Goal: Task Accomplishment & Management: Use online tool/utility

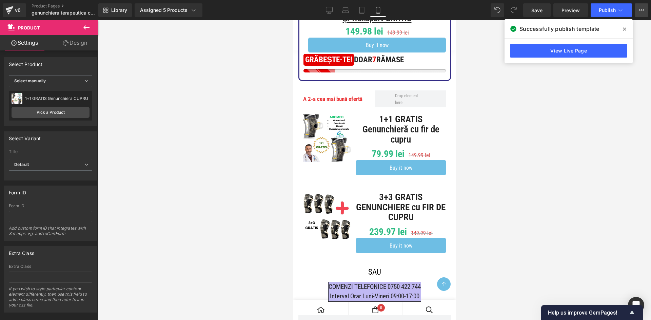
click at [639, 11] on icon at bounding box center [641, 9] width 5 height 5
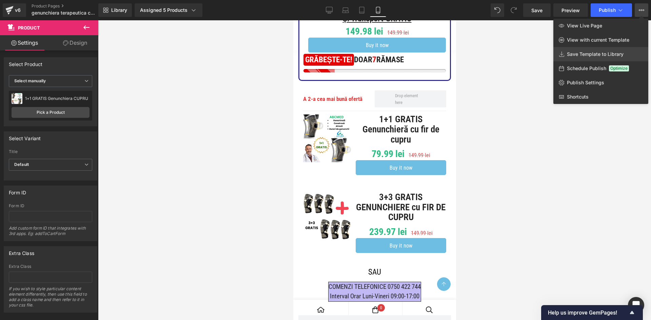
click at [607, 48] on link "Save Template to Library" at bounding box center [600, 54] width 95 height 14
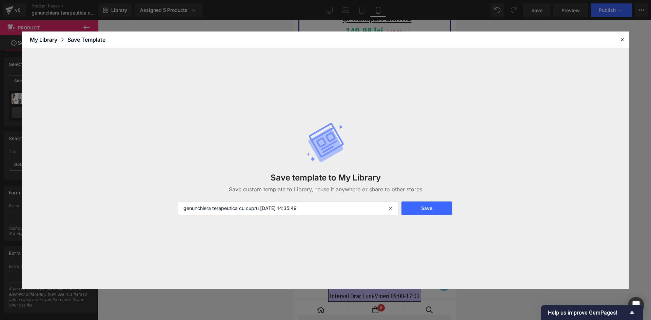
click at [415, 207] on button "Save" at bounding box center [426, 209] width 51 height 14
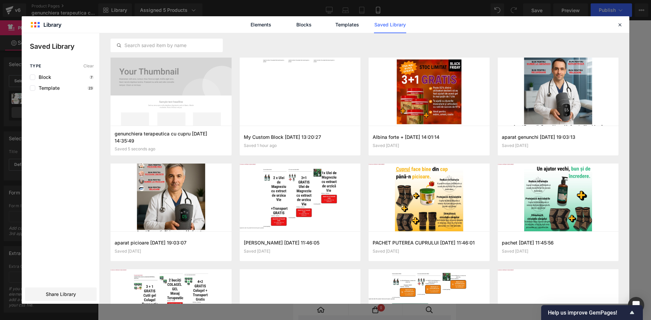
click at [65, 302] on div "Type Clear Block 7 Template 23 Share Library" at bounding box center [61, 184] width 78 height 240
click at [69, 296] on span "Share Library" at bounding box center [61, 294] width 30 height 7
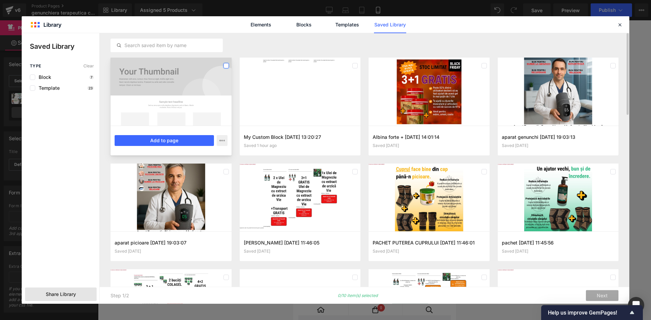
click at [226, 65] on label at bounding box center [225, 65] width 5 height 5
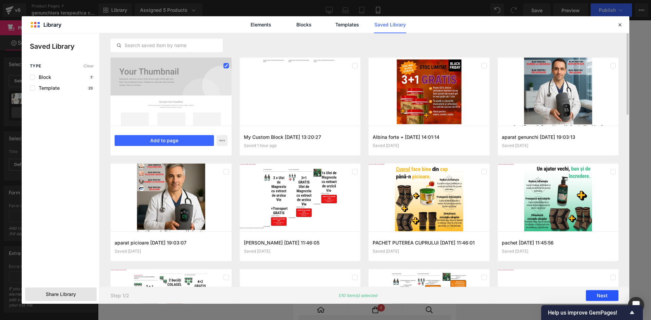
click at [599, 295] on button "Next" at bounding box center [602, 296] width 33 height 11
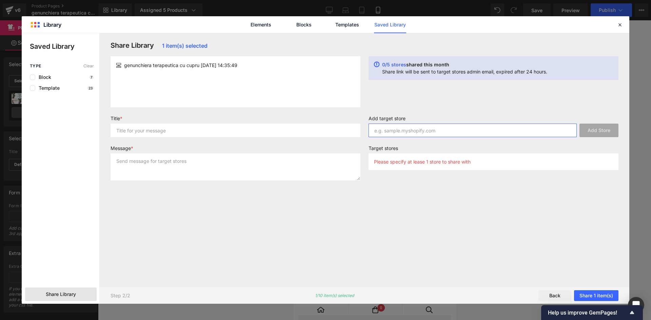
click at [422, 132] on input "text" at bounding box center [473, 131] width 208 height 14
paste input "[URL][DOMAIN_NAME]"
type input "[URL][DOMAIN_NAME]"
click at [437, 145] on div "Add target store [URL][DOMAIN_NAME] Add Store Target stores Please specify at l…" at bounding box center [493, 146] width 258 height 60
drag, startPoint x: 324, startPoint y: 136, endPoint x: 315, endPoint y: 168, distance: 33.8
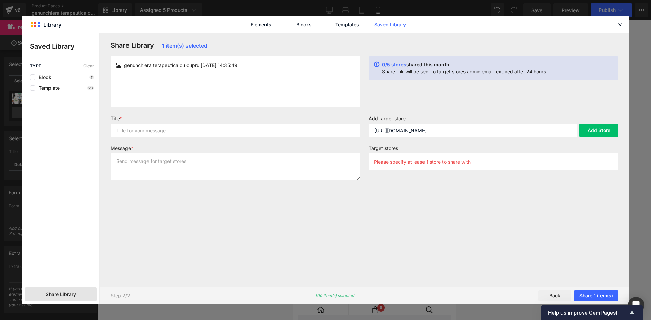
click at [324, 136] on input "text" at bounding box center [236, 131] width 250 height 14
type input "sdafsdfds"
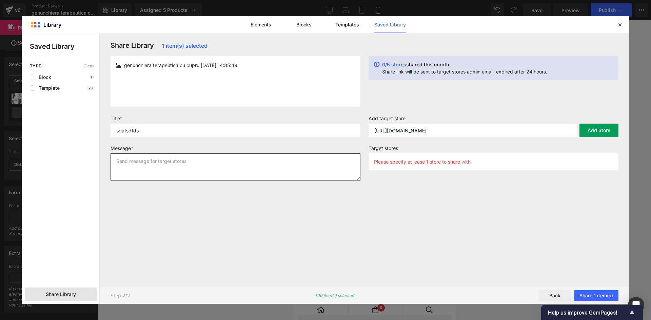
drag, startPoint x: 307, startPoint y: 165, endPoint x: 587, endPoint y: 136, distance: 281.6
click at [309, 165] on textarea at bounding box center [236, 167] width 250 height 27
type textarea "sdfdsfds"
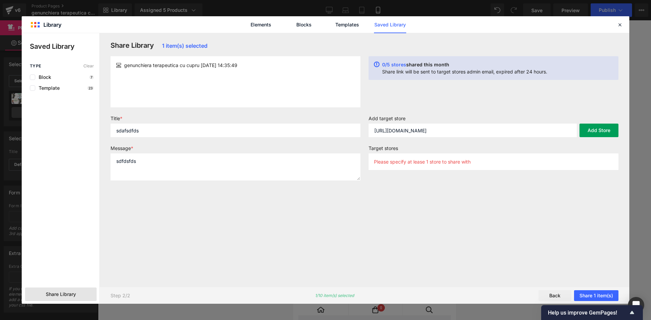
click at [588, 129] on button "Add Store" at bounding box center [598, 131] width 39 height 14
click at [599, 293] on button "Share 1 item(s)" at bounding box center [596, 296] width 44 height 11
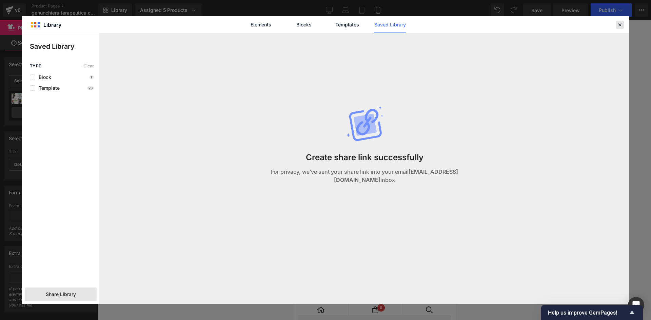
click at [623, 25] on div at bounding box center [620, 25] width 8 height 8
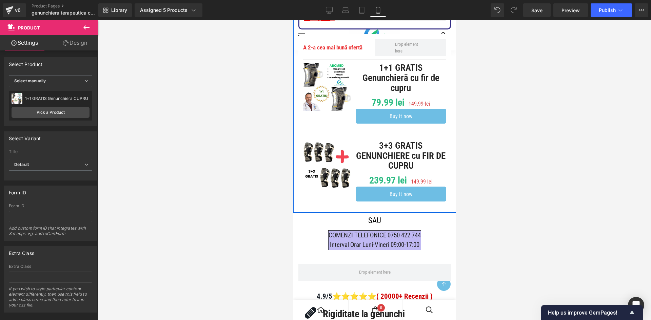
scroll to position [542, 0]
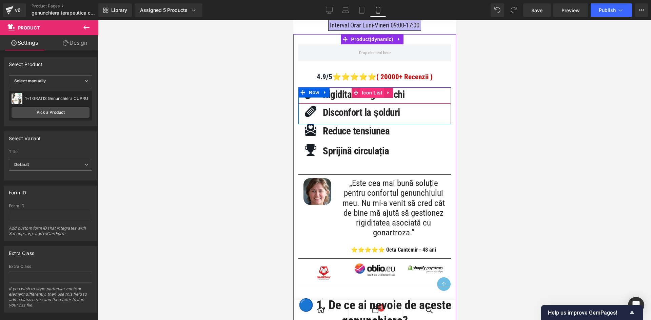
click at [360, 90] on span "Icon List" at bounding box center [372, 93] width 24 height 10
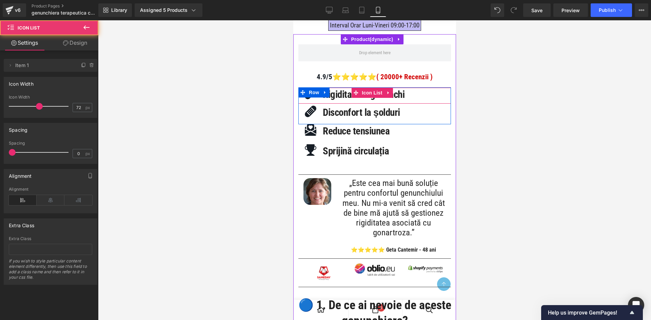
click at [338, 94] on b "Rigiditate la genunchi" at bounding box center [363, 95] width 82 height 12
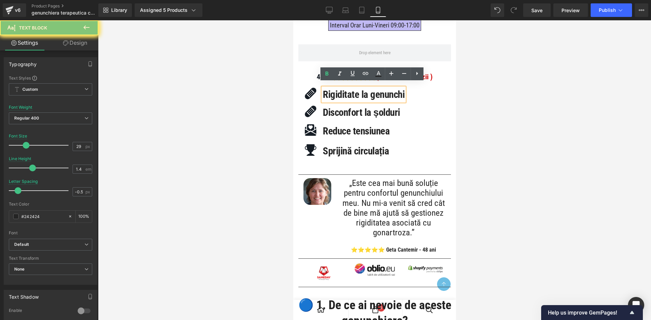
paste div
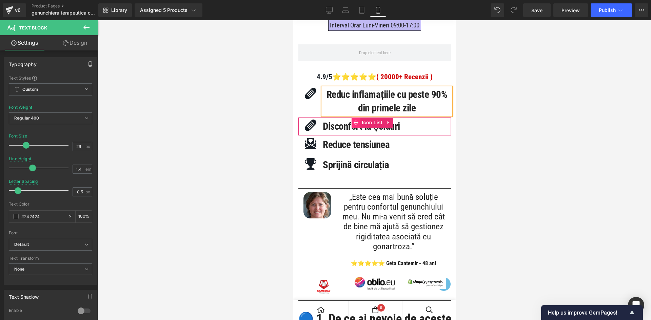
click at [352, 120] on span at bounding box center [355, 123] width 9 height 10
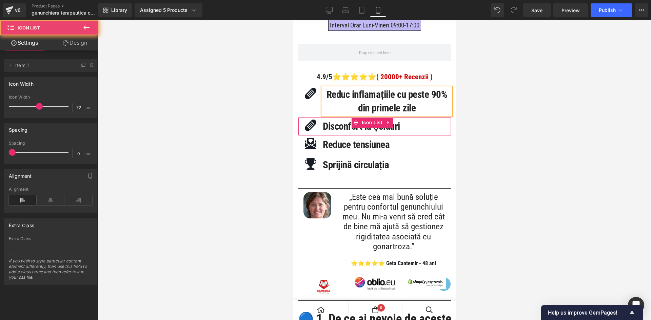
click at [341, 121] on b "Disconfort la șolduri" at bounding box center [360, 127] width 77 height 12
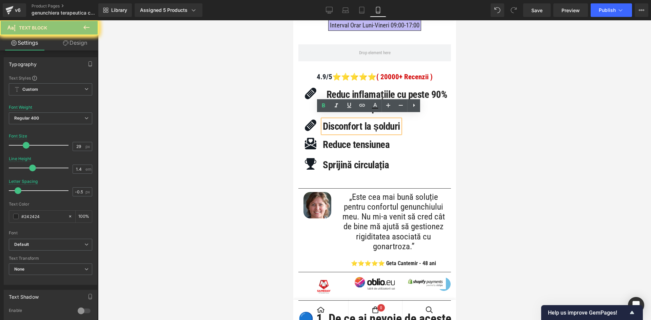
paste div
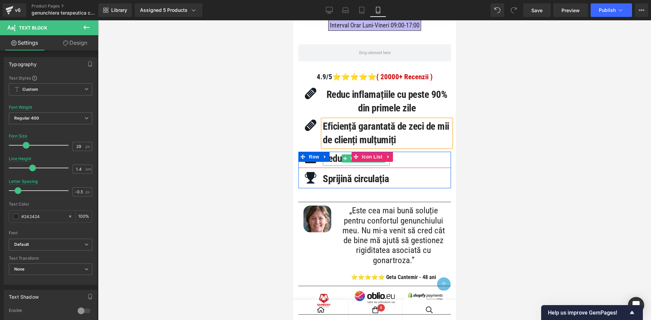
drag, startPoint x: 341, startPoint y: 156, endPoint x: 336, endPoint y: 155, distance: 5.2
click at [341, 156] on span at bounding box center [344, 159] width 7 height 8
click at [336, 155] on b "Reduce tensiunea" at bounding box center [355, 159] width 67 height 12
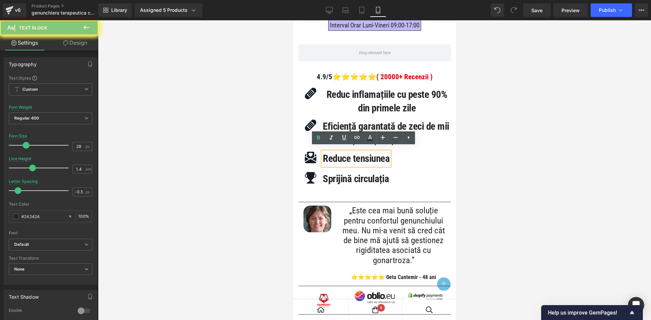
click at [336, 155] on b "Reduce tensiunea" at bounding box center [355, 159] width 67 height 12
paste div
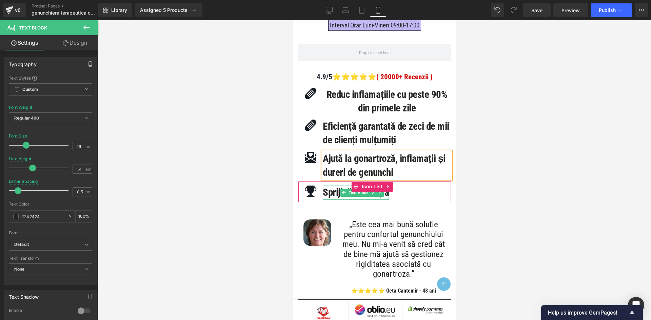
click at [336, 198] on span "Sprijină circulația" at bounding box center [355, 193] width 66 height 12
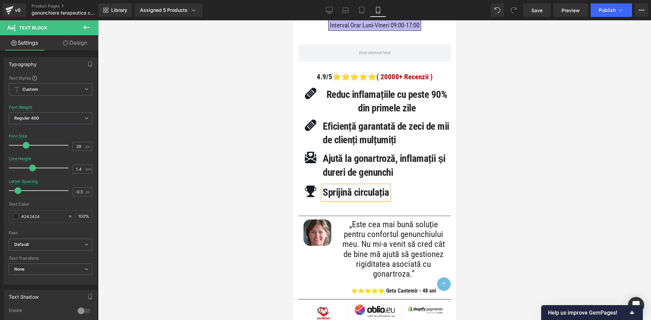
click at [336, 198] on span "Sprijină circulația" at bounding box center [355, 193] width 66 height 12
paste div
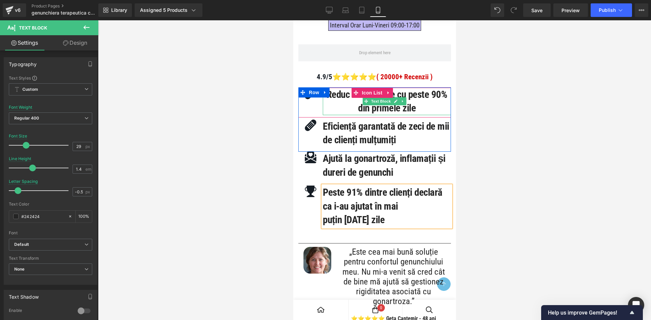
click at [406, 104] on span "Reduc inflamațiile cu peste 90% din primele zile" at bounding box center [386, 101] width 121 height 25
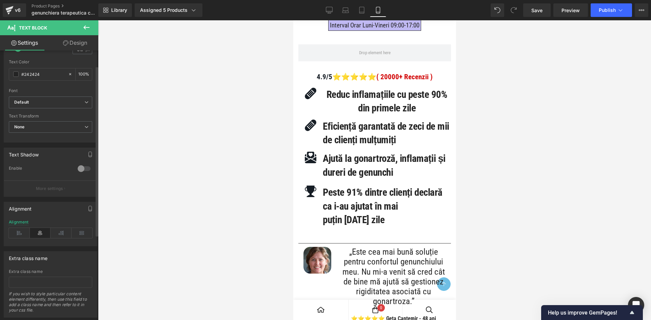
scroll to position [159, 0]
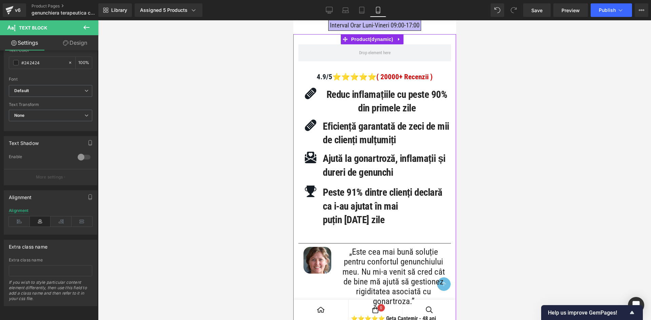
click at [371, 163] on span "Text Block" at bounding box center [360, 159] width 22 height 8
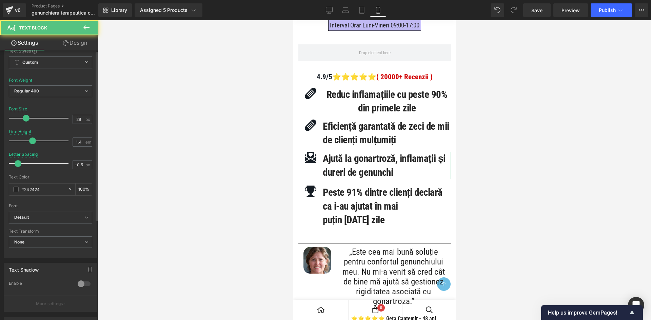
scroll to position [136, 0]
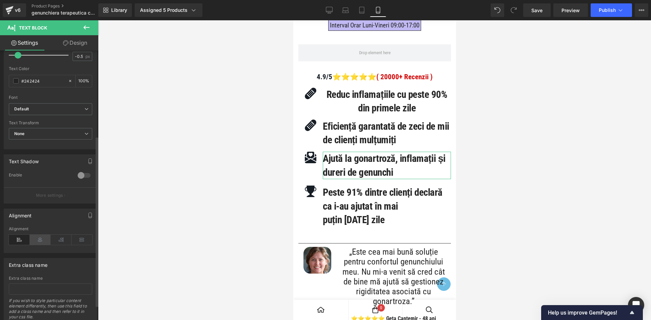
click at [40, 243] on icon at bounding box center [40, 240] width 21 height 10
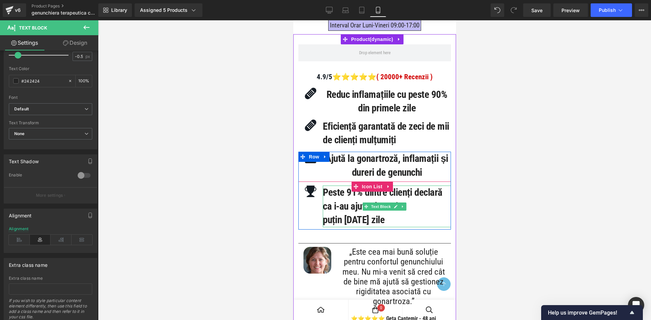
click at [367, 223] on p "Peste 91% dintre clienți declară ca i-au ajutat în mai puțin [DATE] zile" at bounding box center [386, 206] width 128 height 41
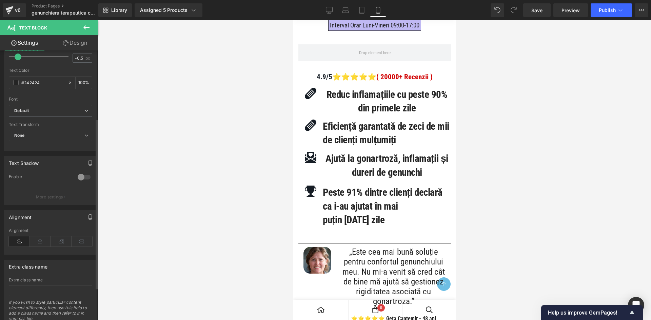
scroll to position [159, 0]
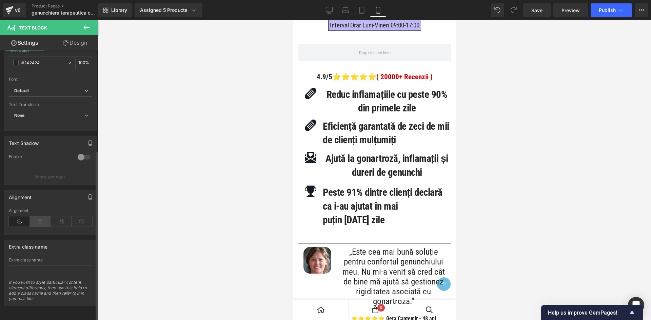
click at [43, 217] on icon at bounding box center [40, 222] width 21 height 10
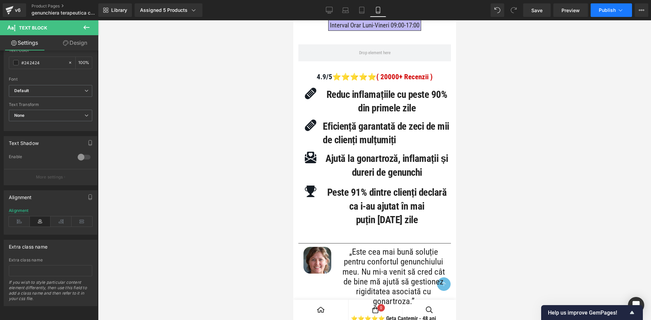
click at [606, 6] on button "Publish" at bounding box center [611, 10] width 41 height 14
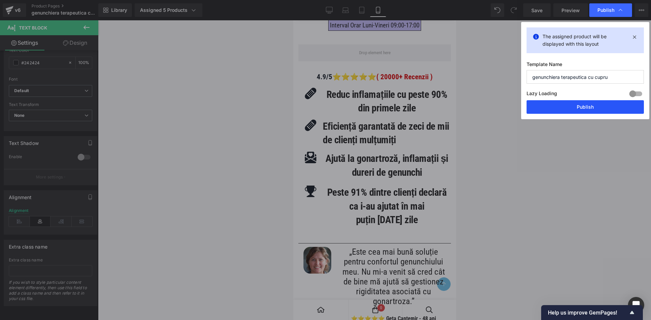
click at [561, 108] on button "Publish" at bounding box center [585, 107] width 117 height 14
